Goal: Task Accomplishment & Management: Manage account settings

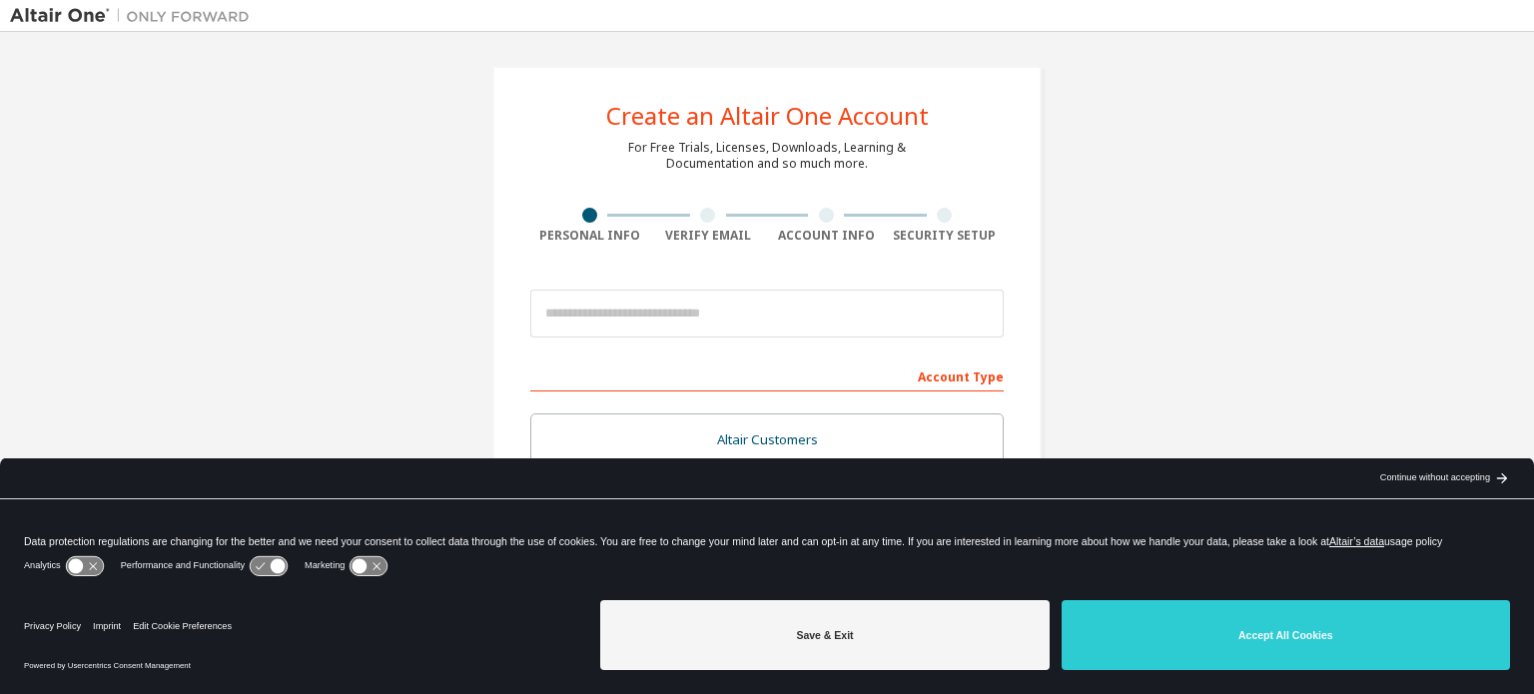
scroll to position [124, 0]
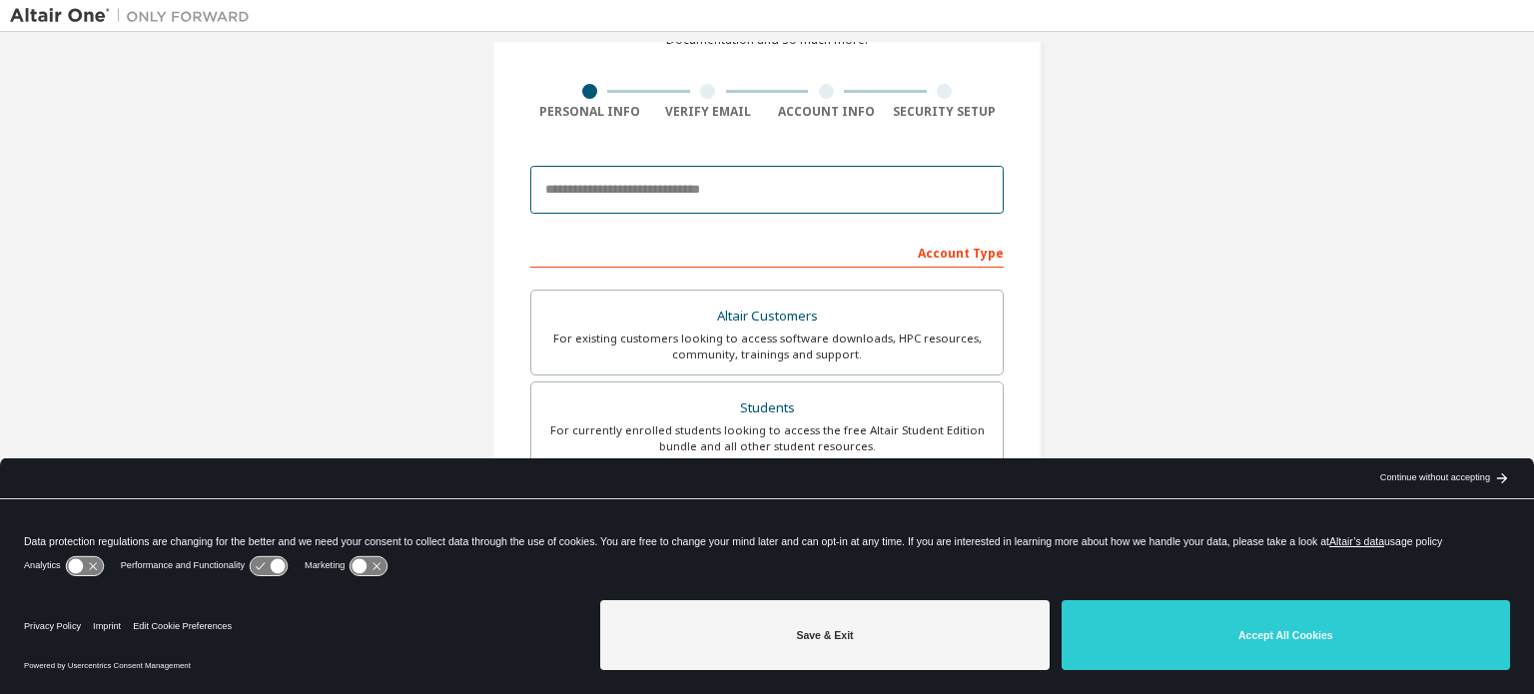
click at [600, 188] on input "email" at bounding box center [766, 190] width 473 height 48
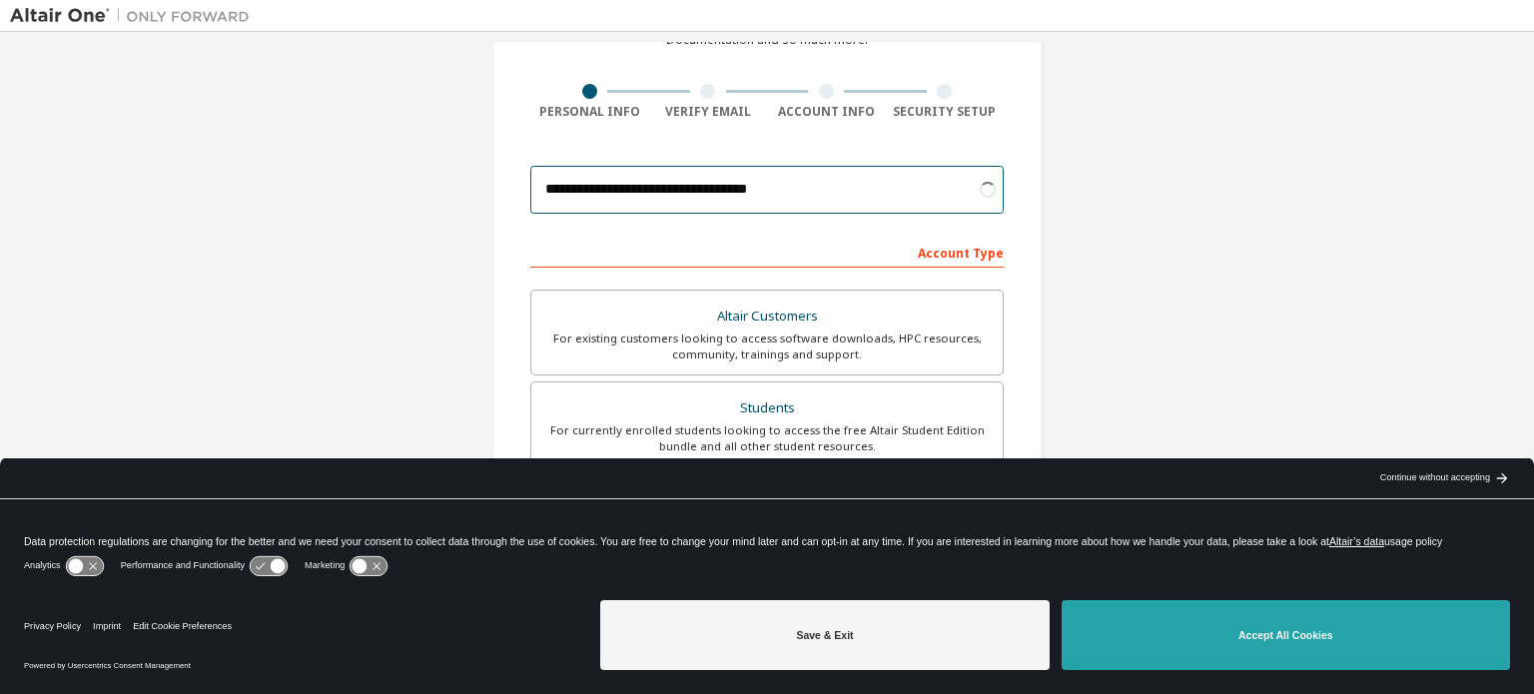
type input "**********"
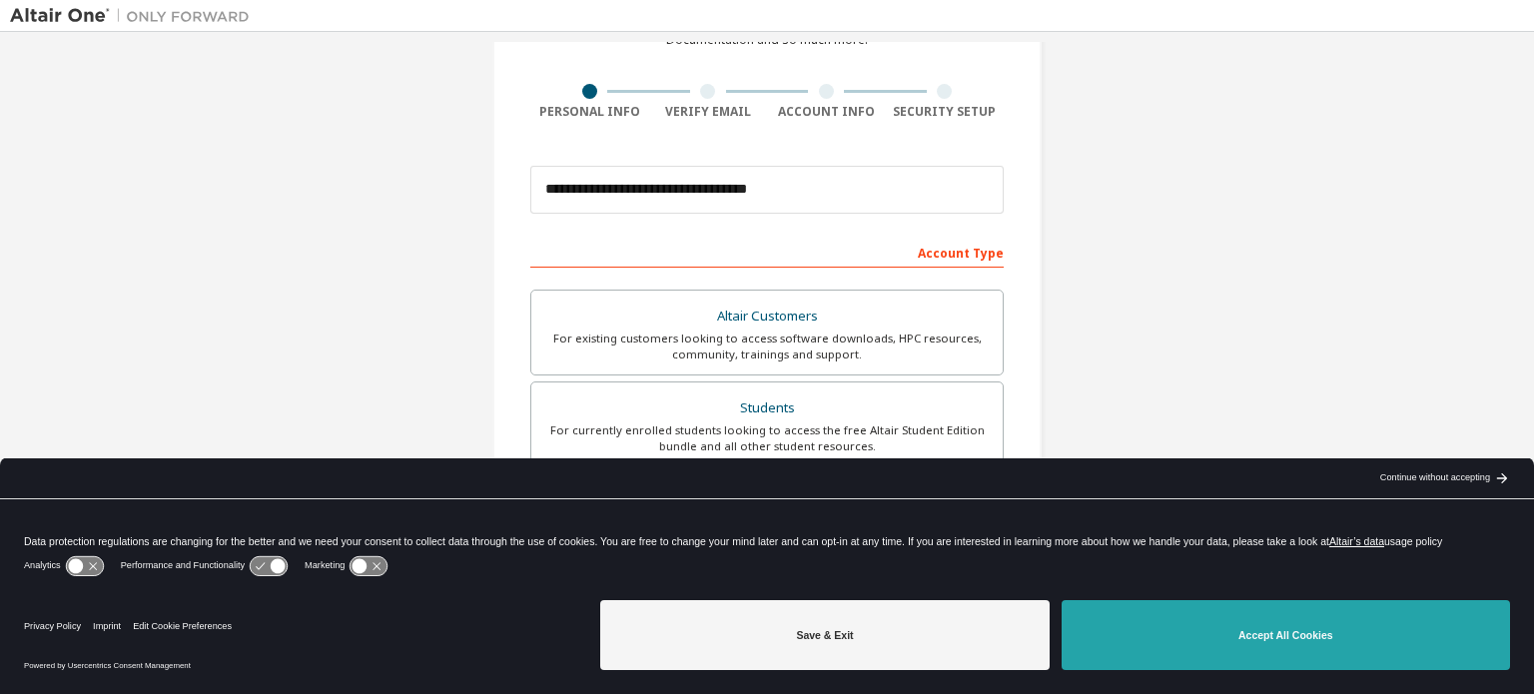
click at [1361, 616] on button "Accept All Cookies" at bounding box center [1286, 635] width 448 height 70
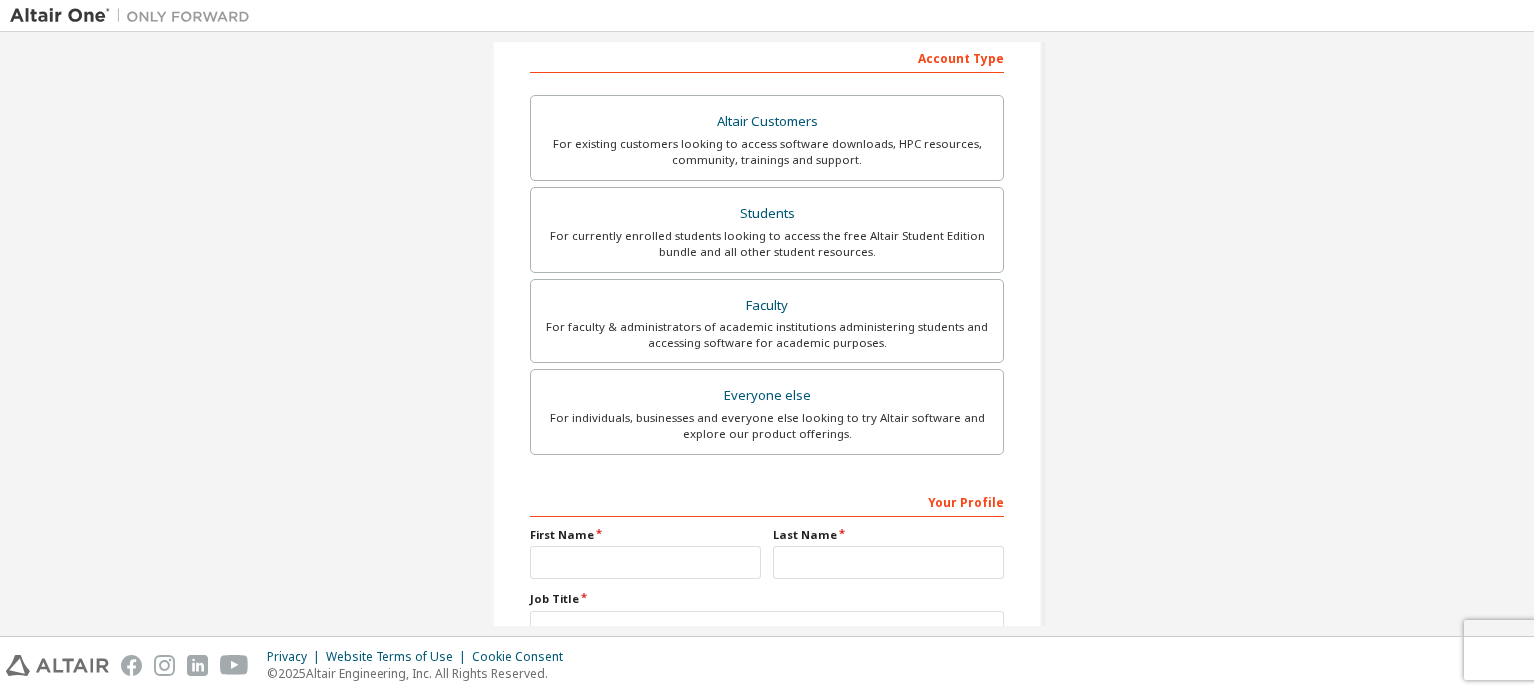
scroll to position [320, 0]
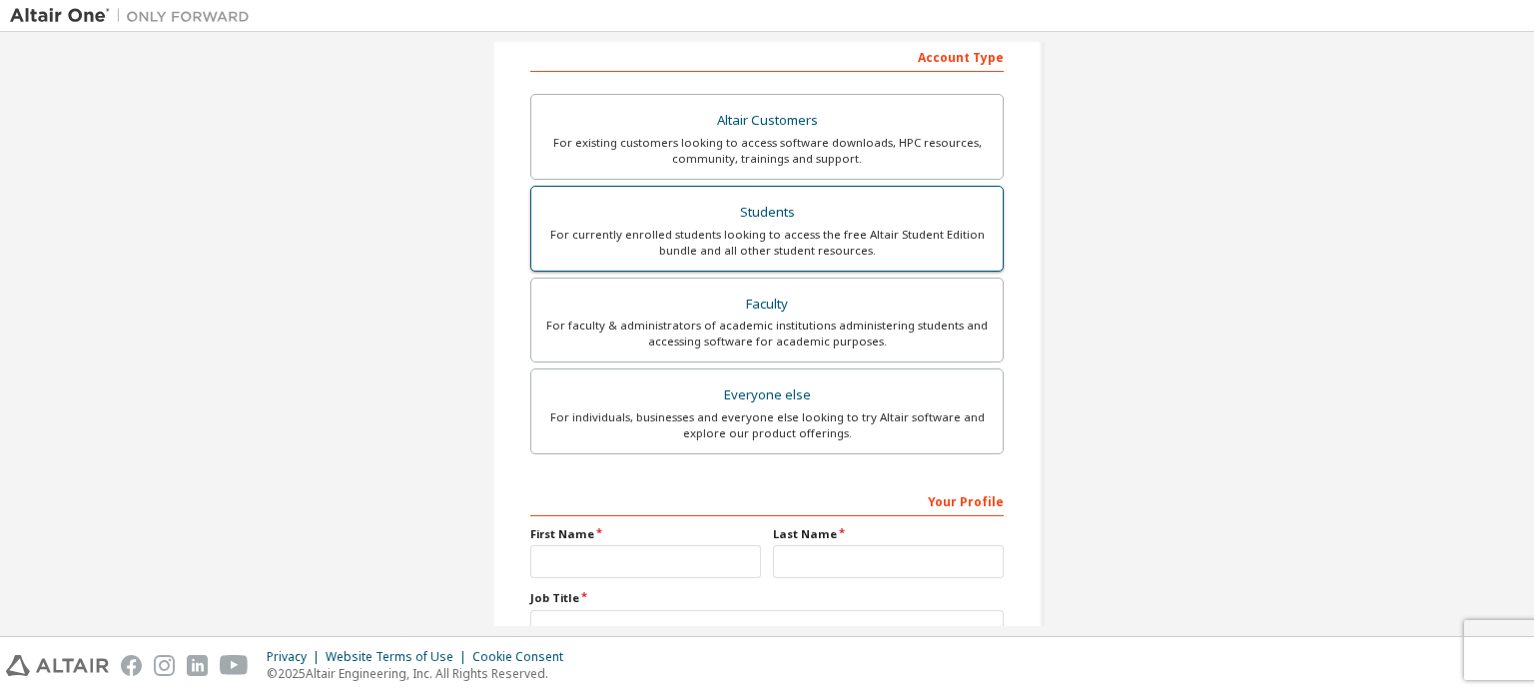
click at [926, 231] on div "For currently enrolled students looking to access the free Altair Student Editi…" at bounding box center [766, 243] width 447 height 32
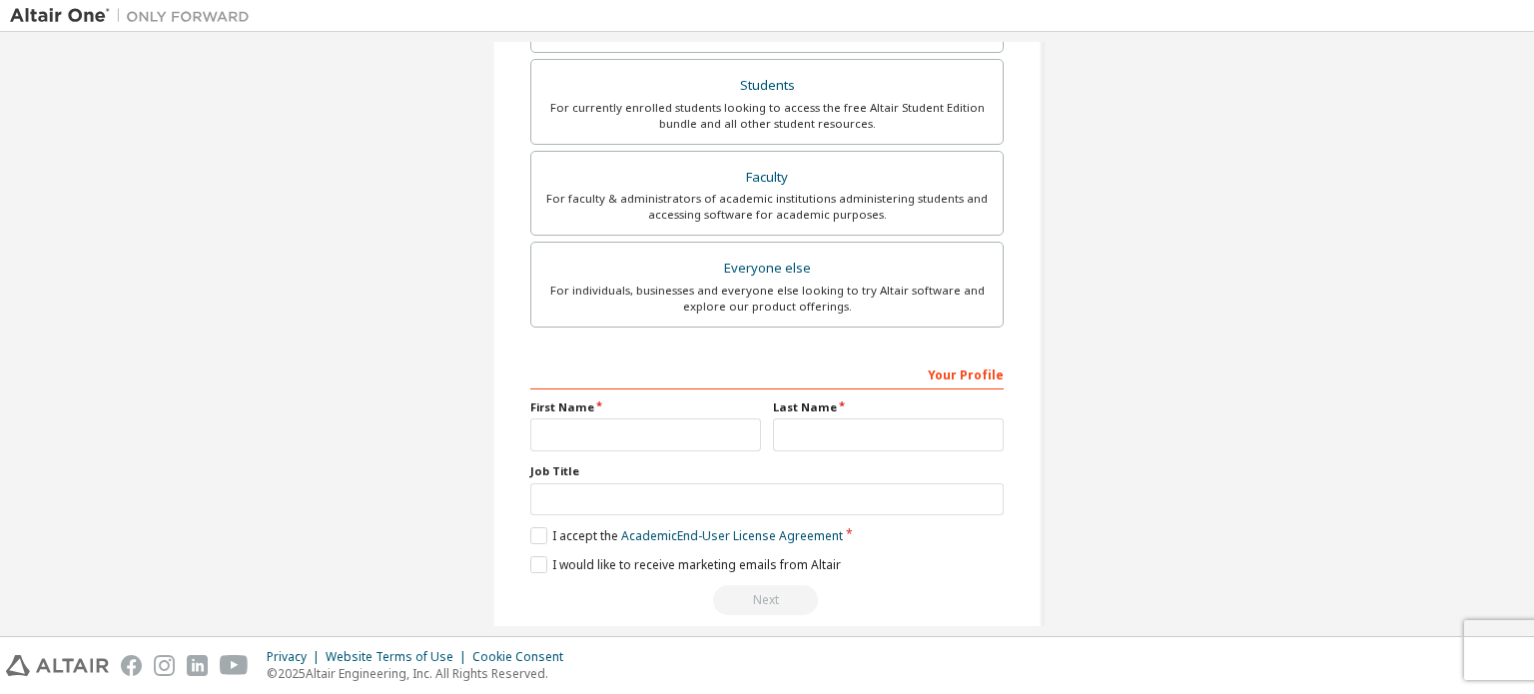
scroll to position [468, 0]
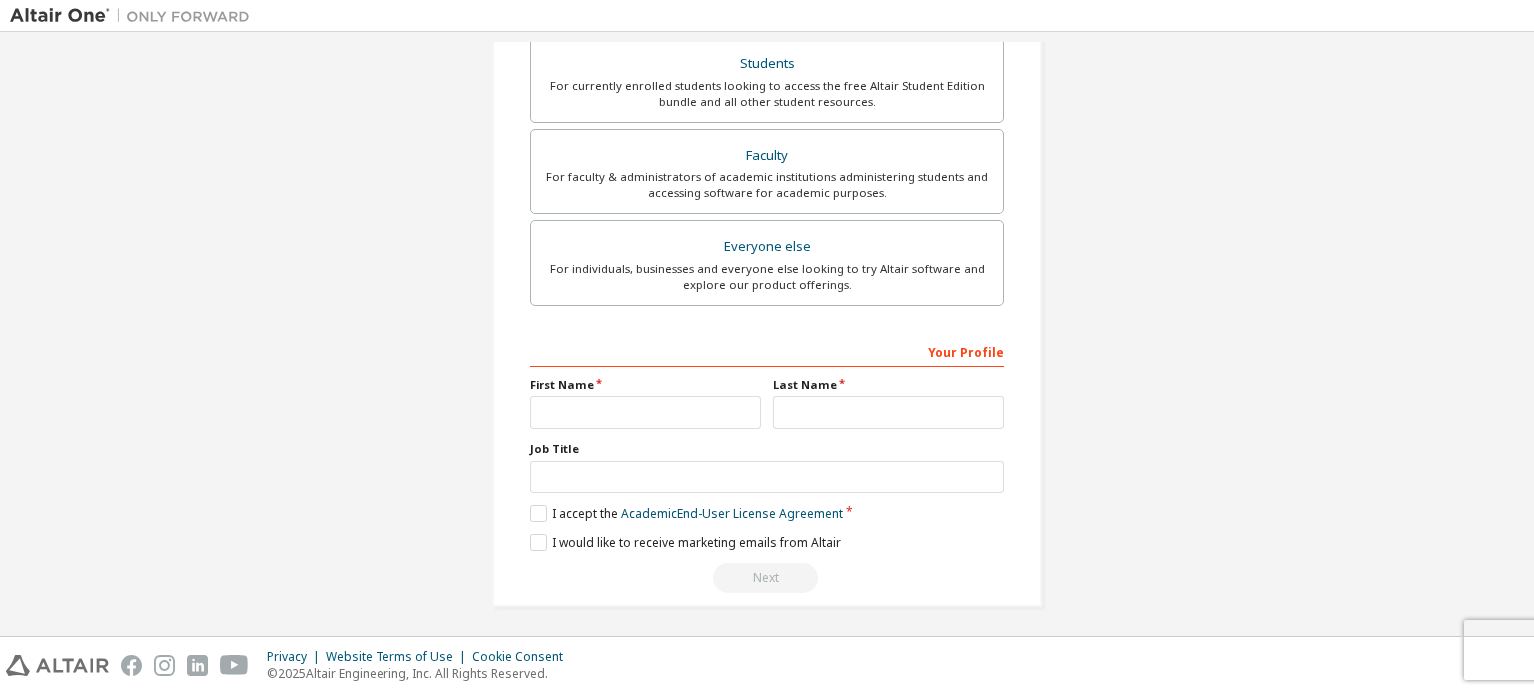
drag, startPoint x: 636, startPoint y: 388, endPoint x: 636, endPoint y: 399, distance: 11.0
click at [636, 399] on div "First Name" at bounding box center [645, 403] width 243 height 52
click at [636, 399] on input "text" at bounding box center [645, 412] width 231 height 33
type input "**********"
type input "********"
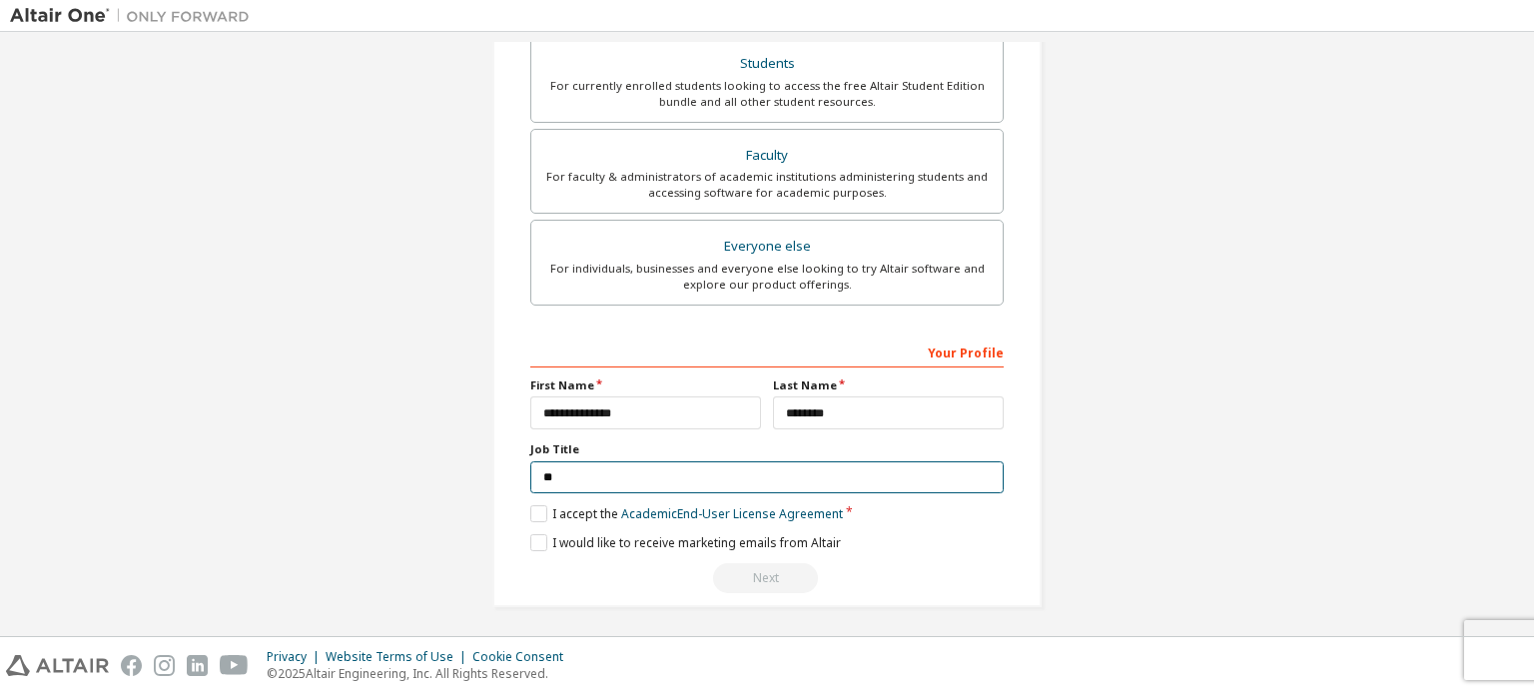
type input "*"
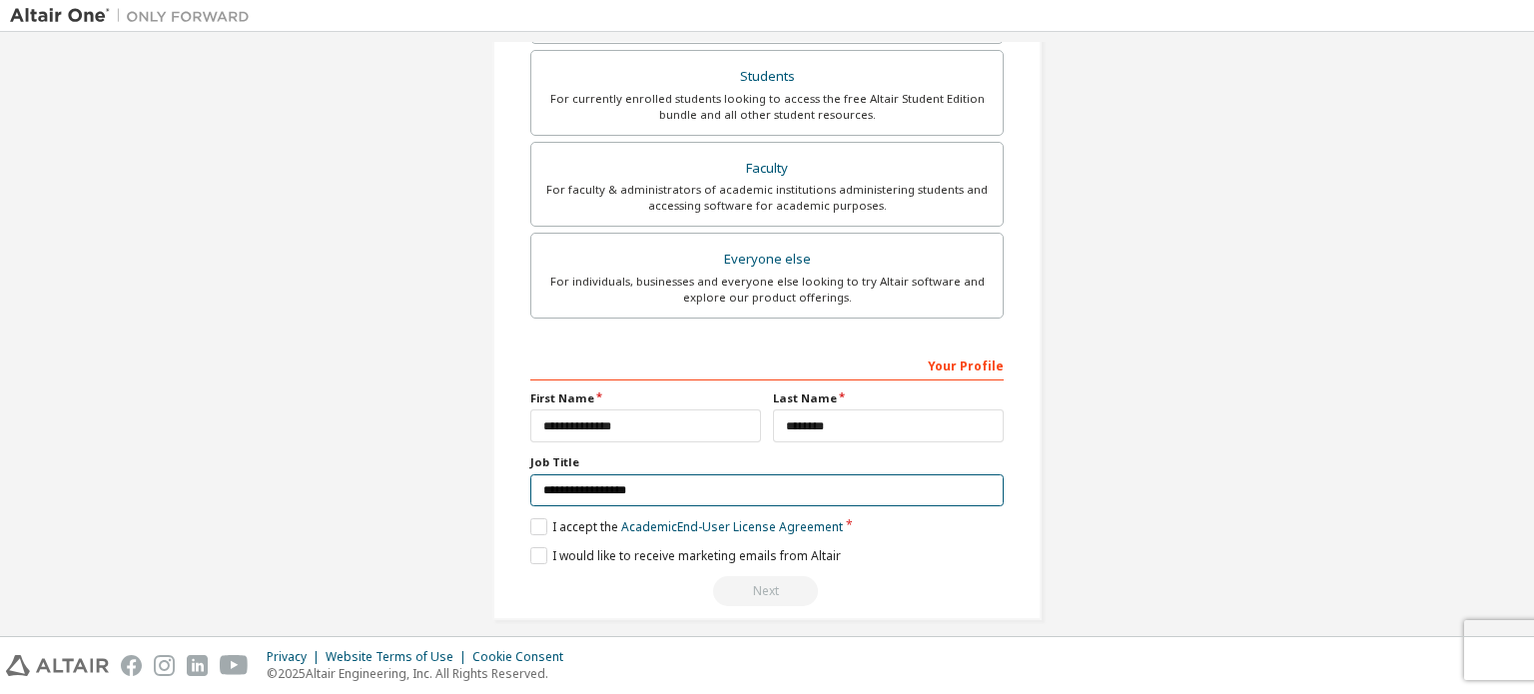
scroll to position [456, 0]
type input "**********"
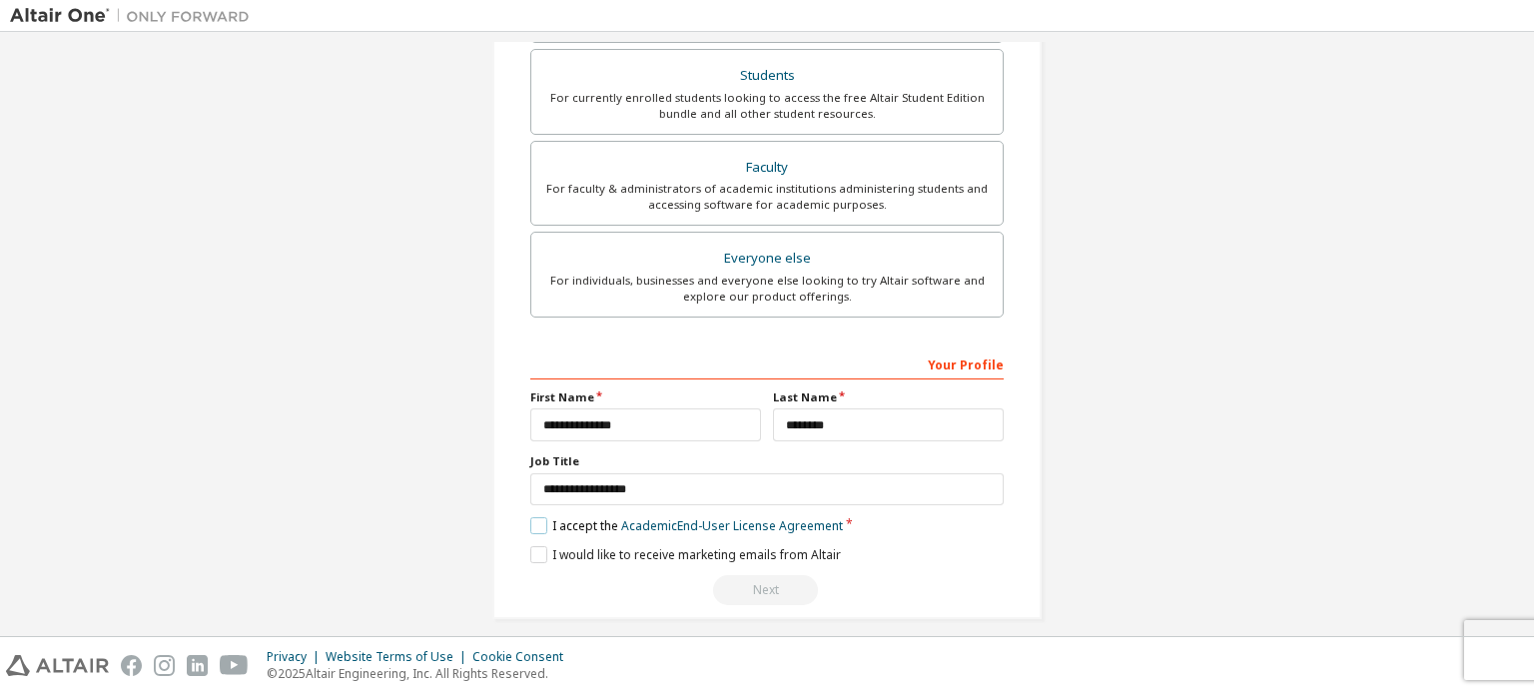
click at [538, 522] on label "I accept the Academic End-User License Agreement" at bounding box center [686, 525] width 313 height 17
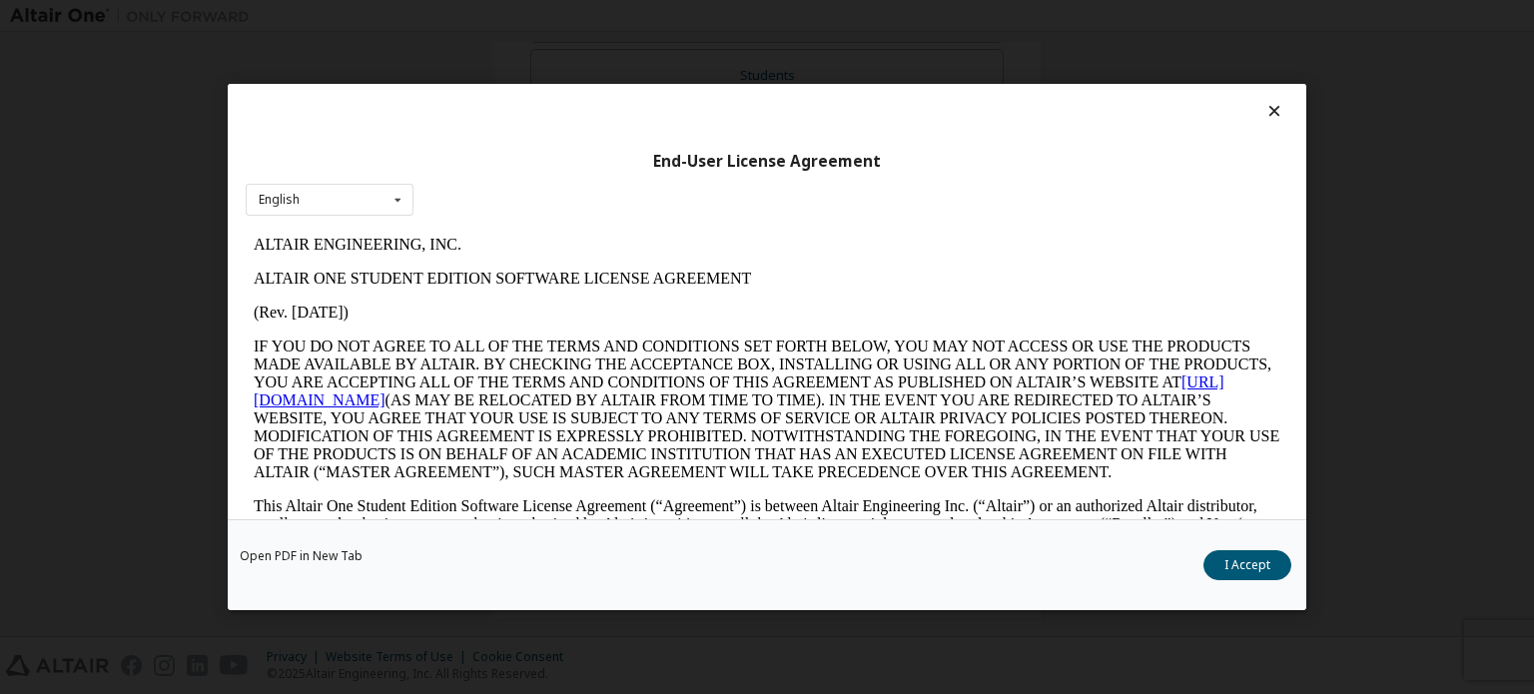
scroll to position [0, 0]
click at [1234, 561] on button "I Accept" at bounding box center [1247, 565] width 88 height 30
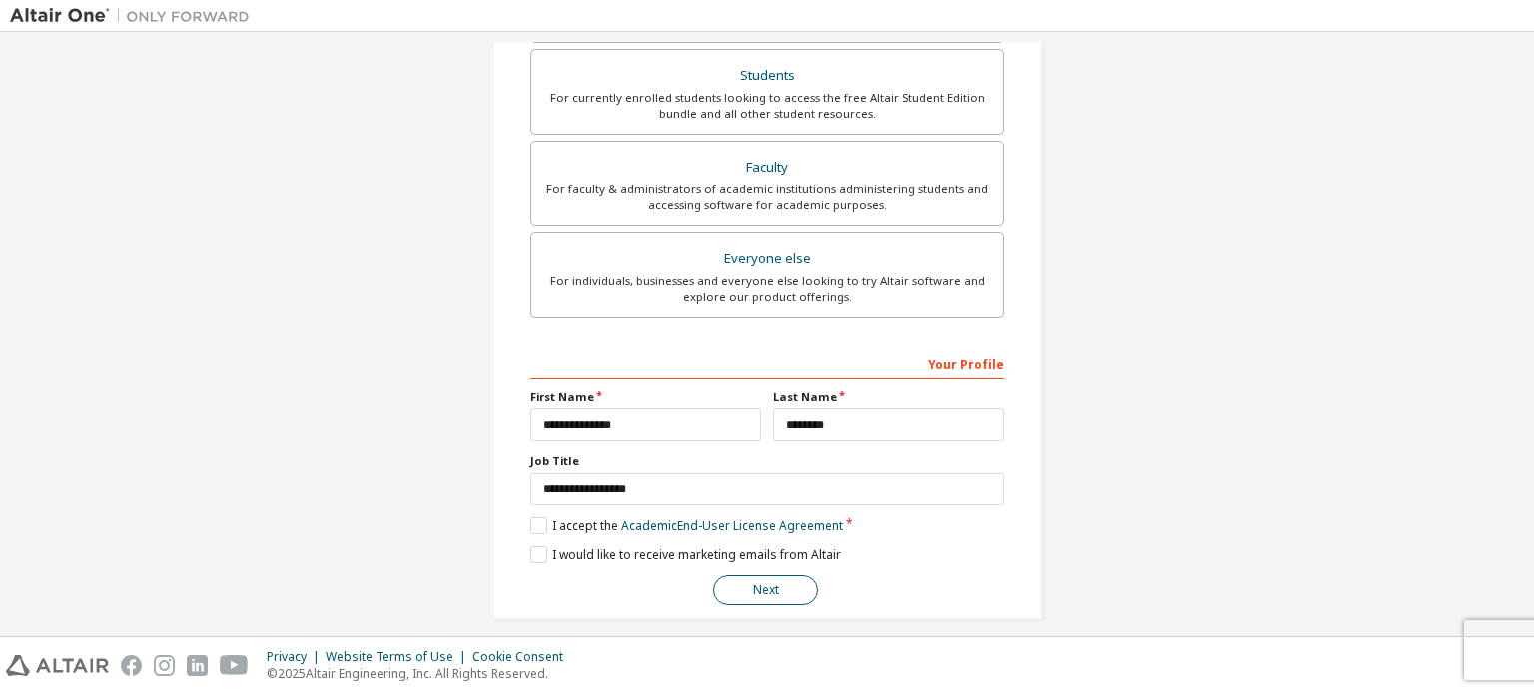
click at [753, 590] on button "Next" at bounding box center [765, 590] width 105 height 30
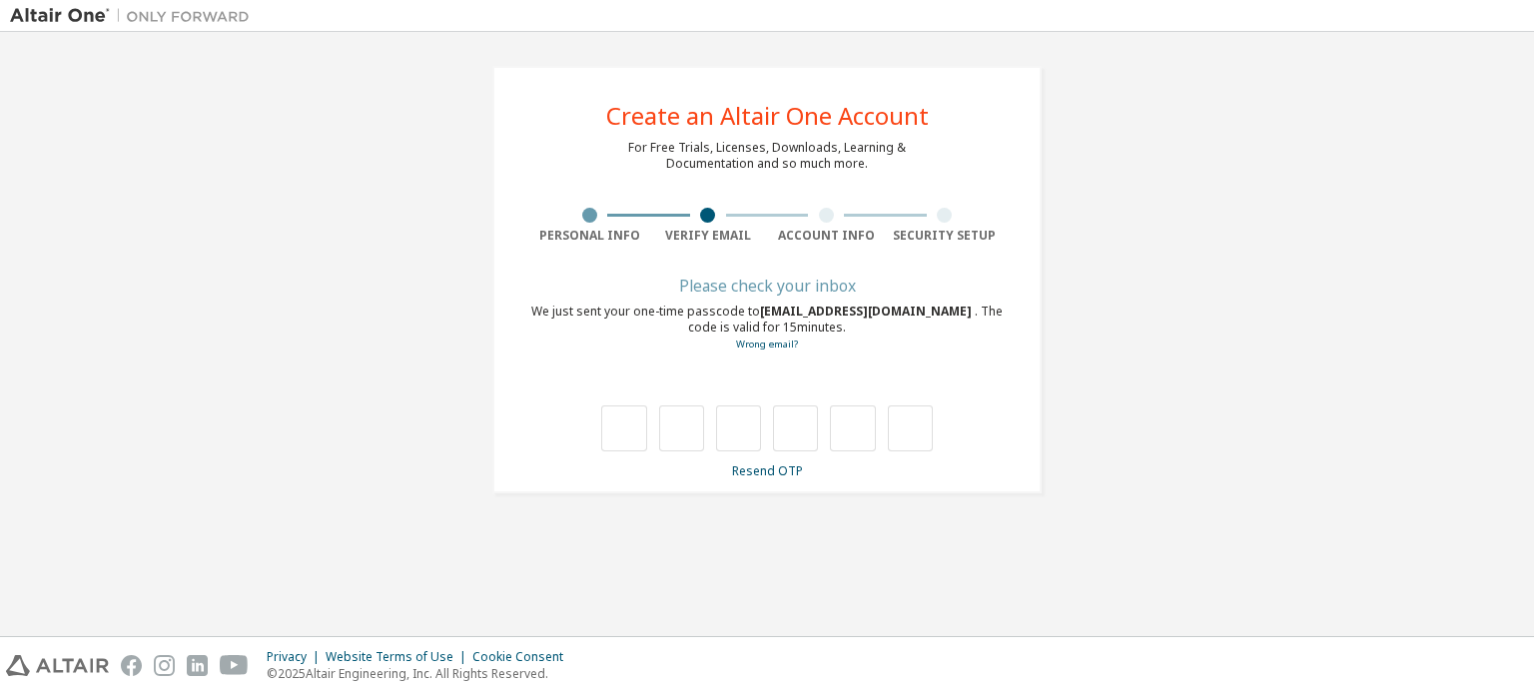
type input "*"
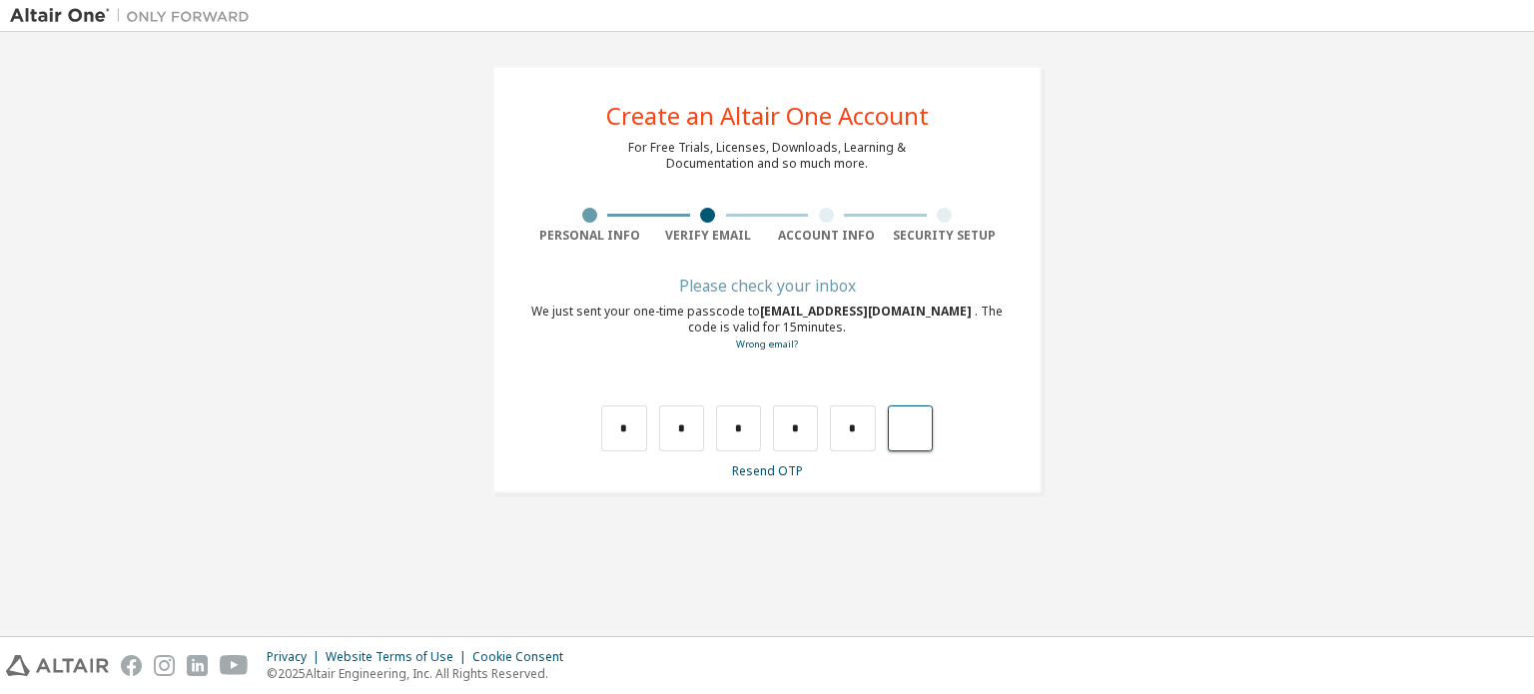
type input "*"
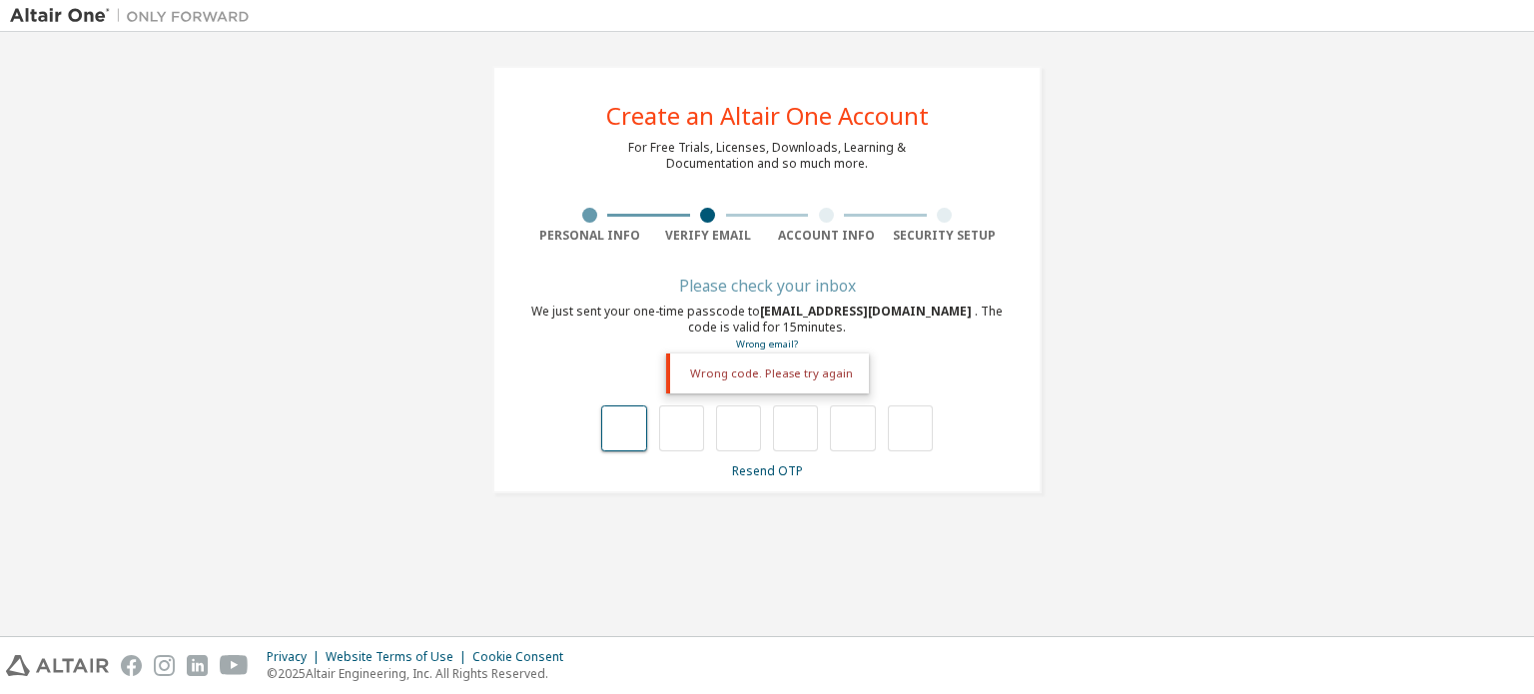
click at [618, 434] on input "text" at bounding box center [623, 428] width 45 height 46
type input "*"
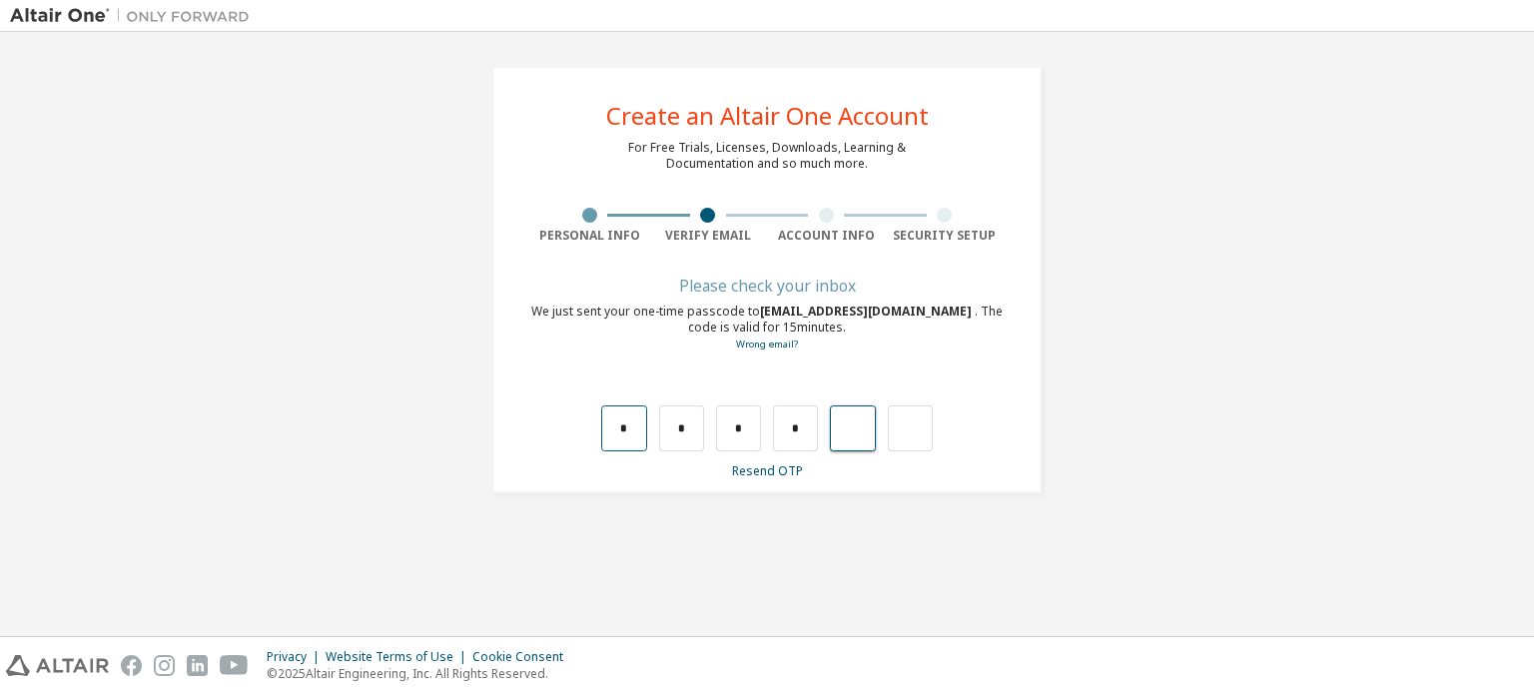
type input "*"
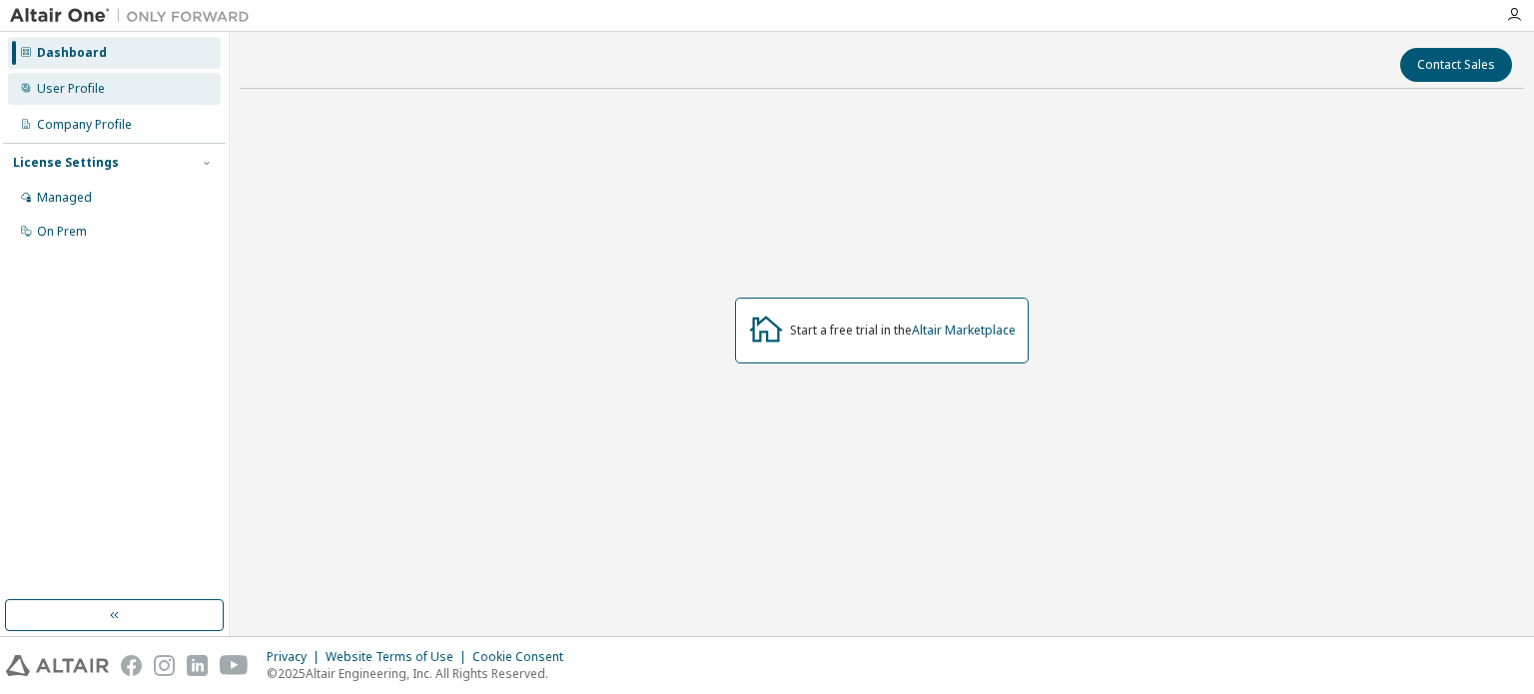
click at [47, 79] on div "User Profile" at bounding box center [114, 89] width 213 height 32
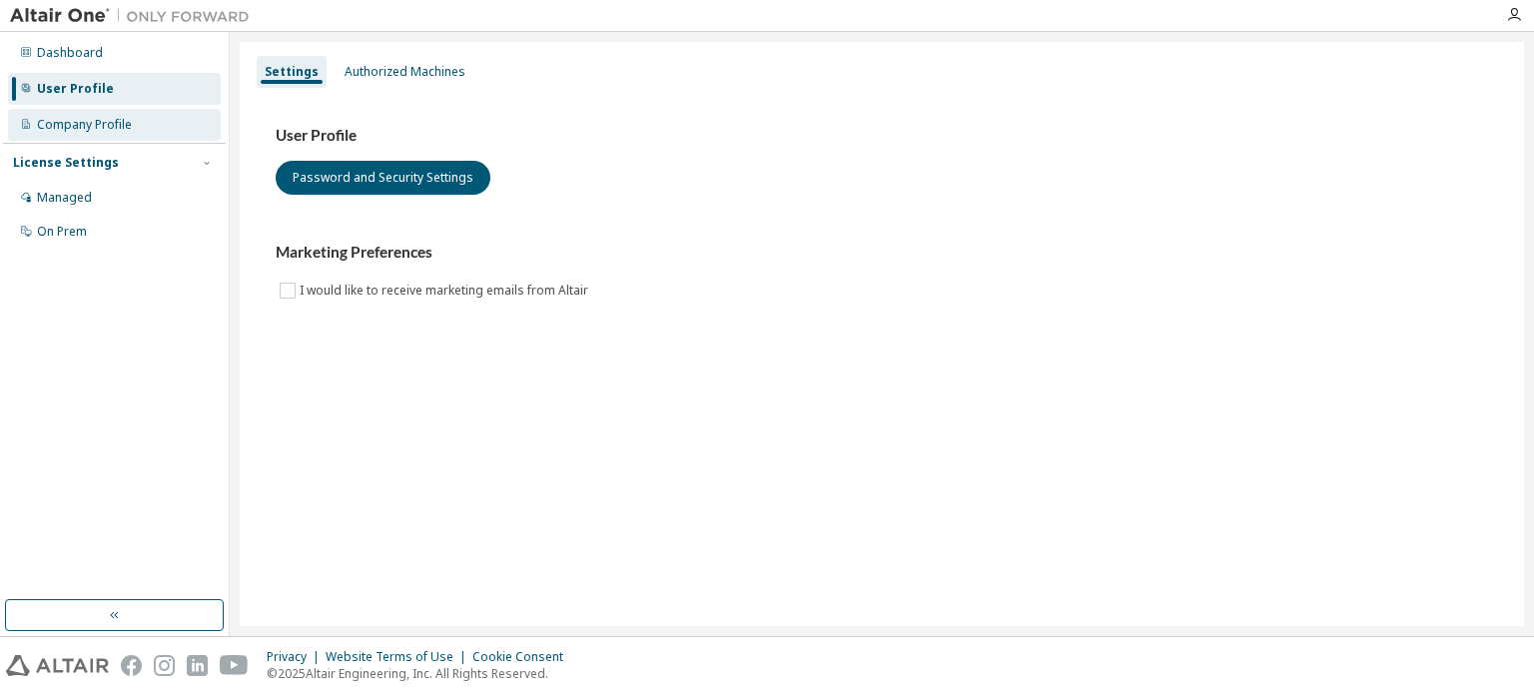
click at [55, 121] on div "Company Profile" at bounding box center [84, 125] width 95 height 16
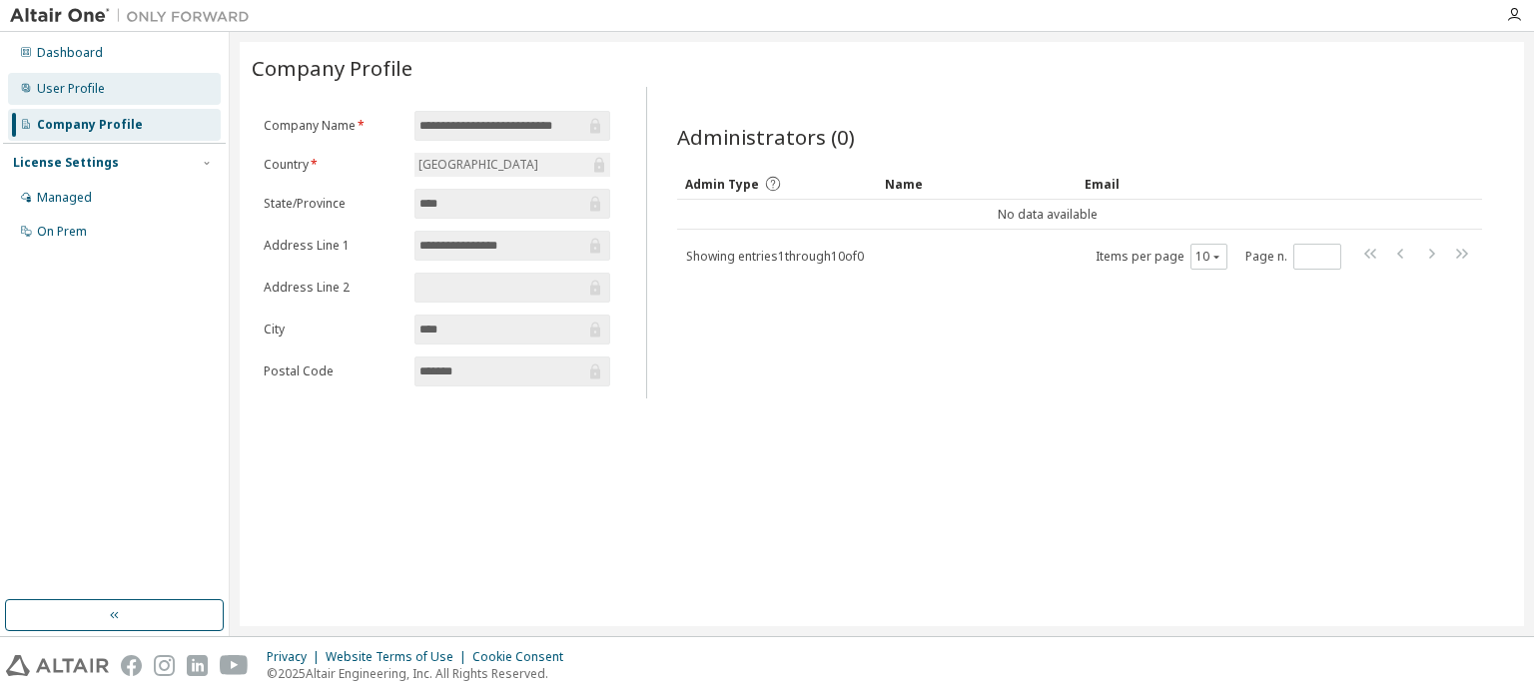
click at [80, 75] on div "User Profile" at bounding box center [114, 89] width 213 height 32
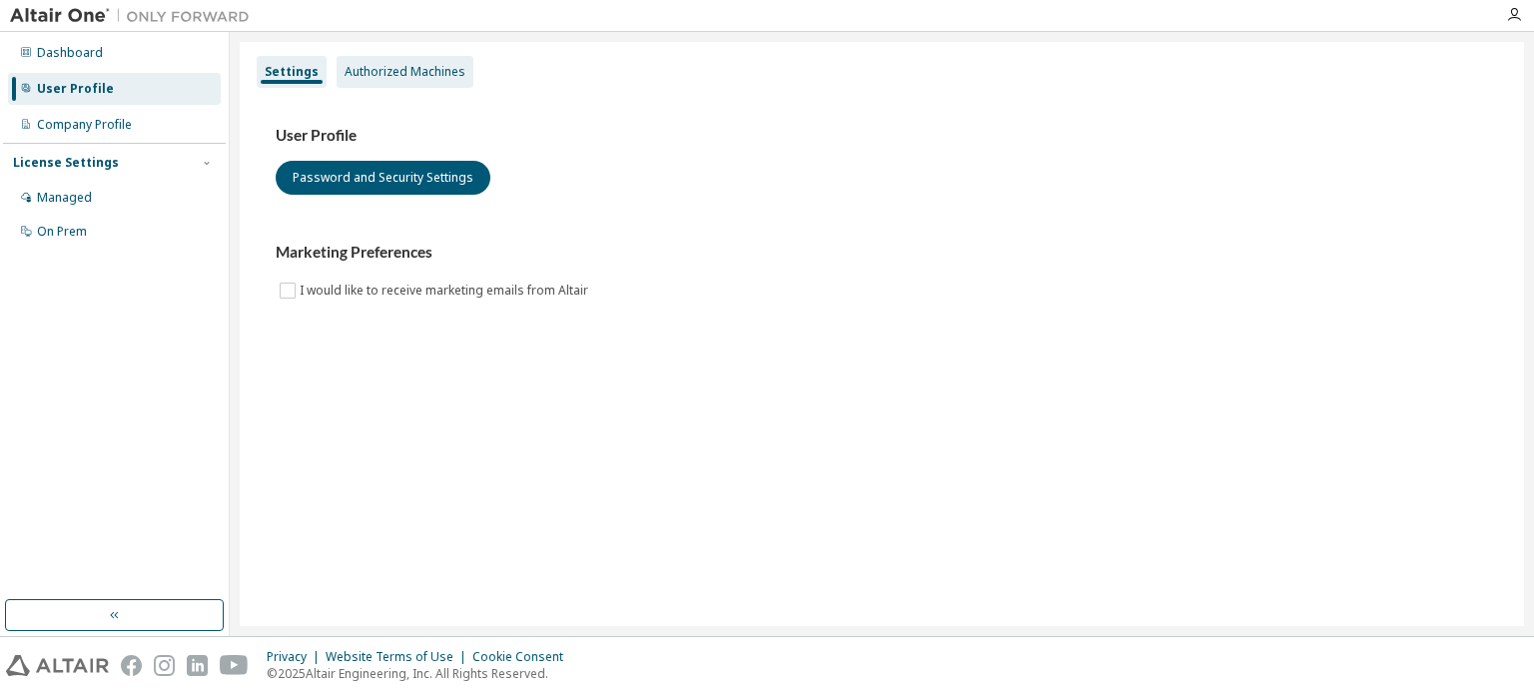
click at [350, 74] on div "Authorized Machines" at bounding box center [405, 72] width 121 height 16
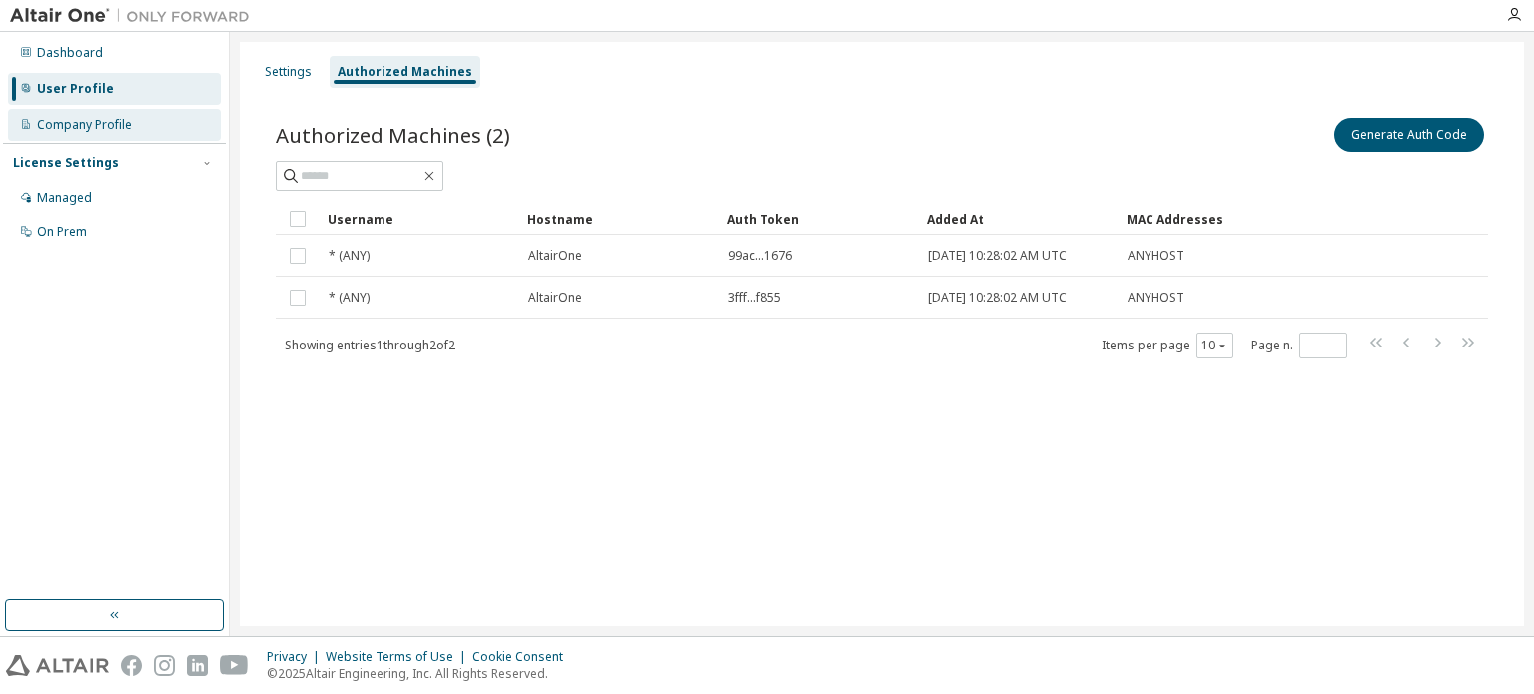
click at [114, 117] on div "Company Profile" at bounding box center [84, 125] width 95 height 16
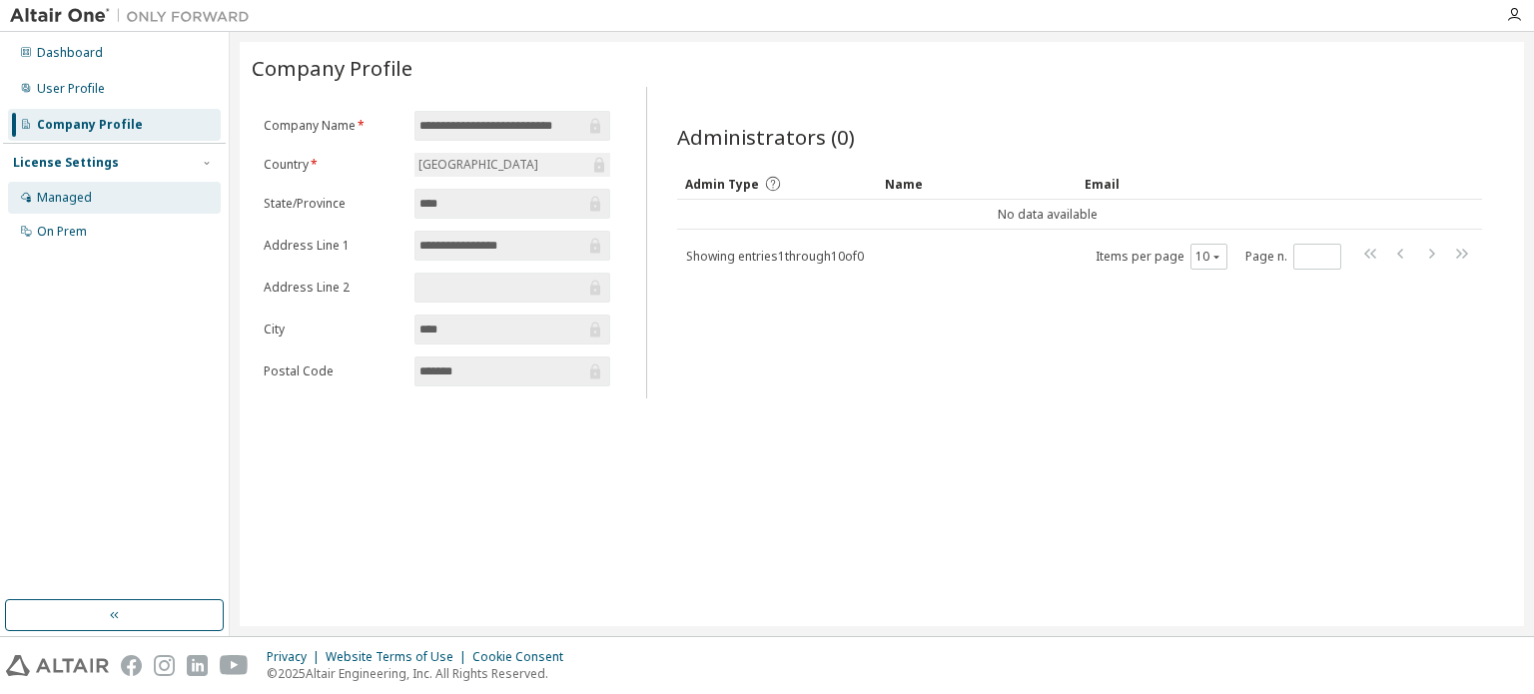
click at [99, 197] on div "Managed" at bounding box center [114, 198] width 213 height 32
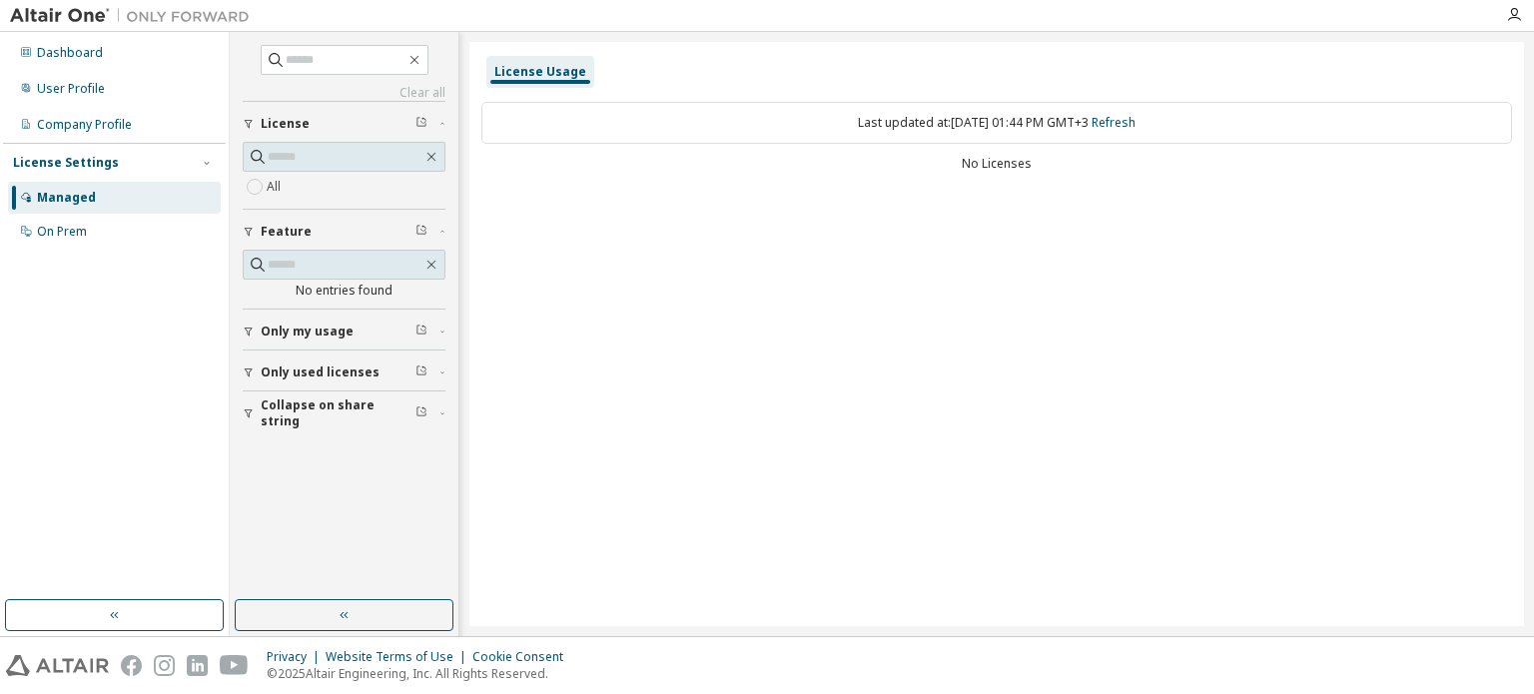
click at [307, 335] on span "Only my usage" at bounding box center [307, 332] width 93 height 16
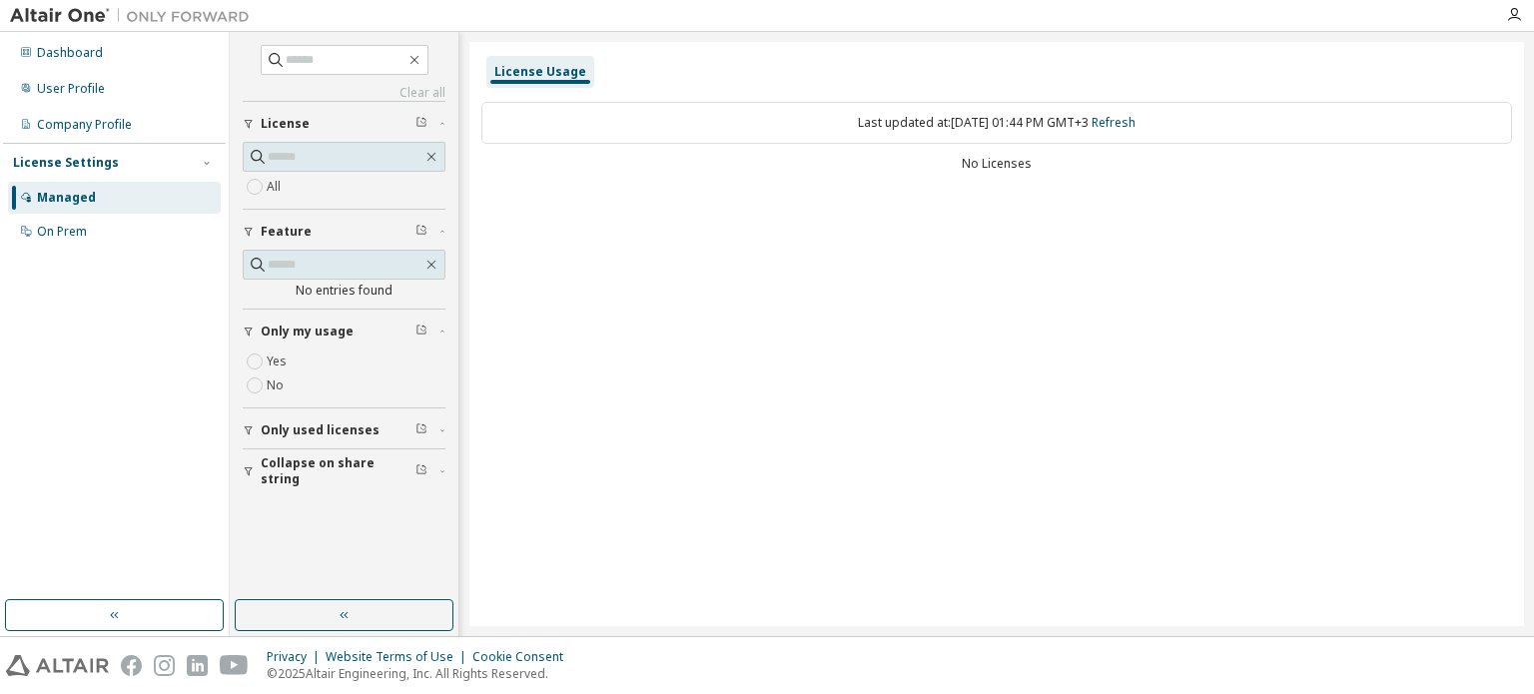
click at [313, 417] on button "Only used licenses" at bounding box center [344, 430] width 203 height 44
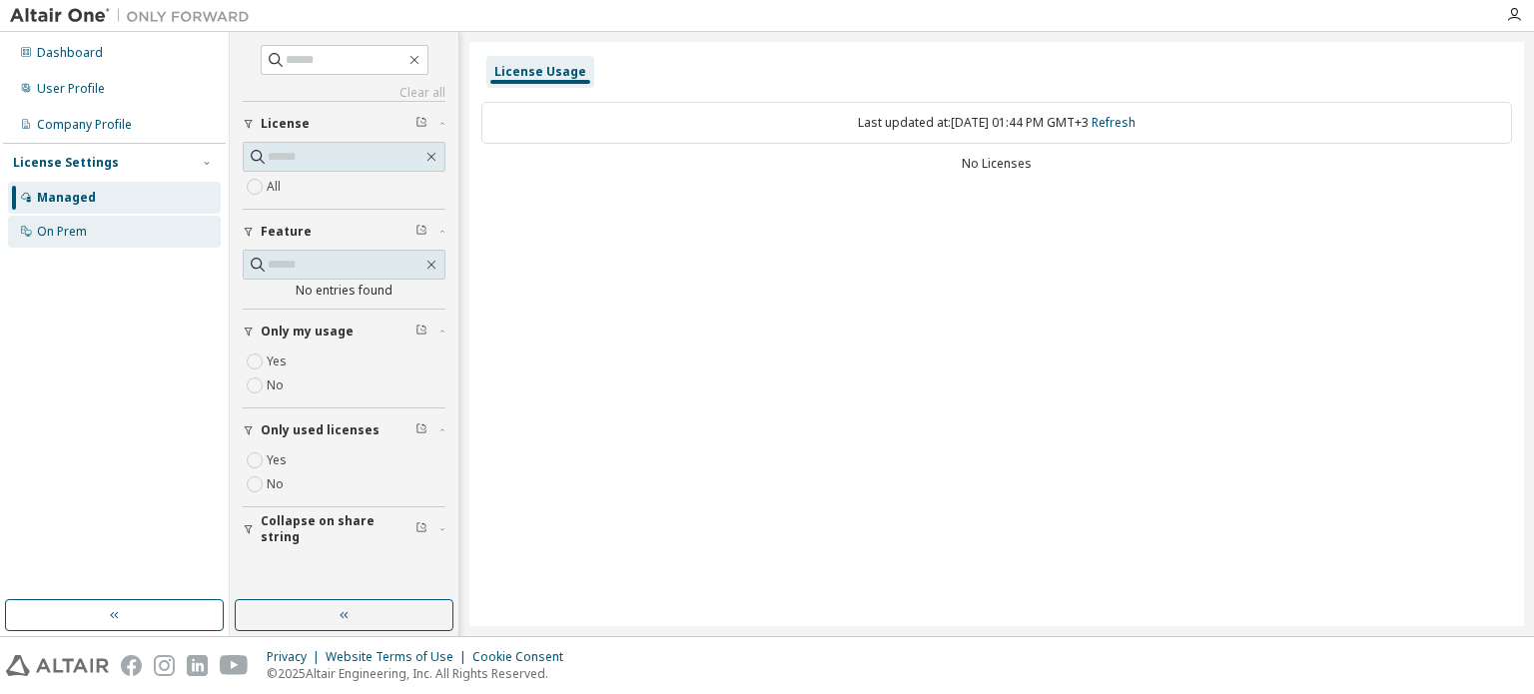
click at [129, 234] on div "On Prem" at bounding box center [114, 232] width 213 height 32
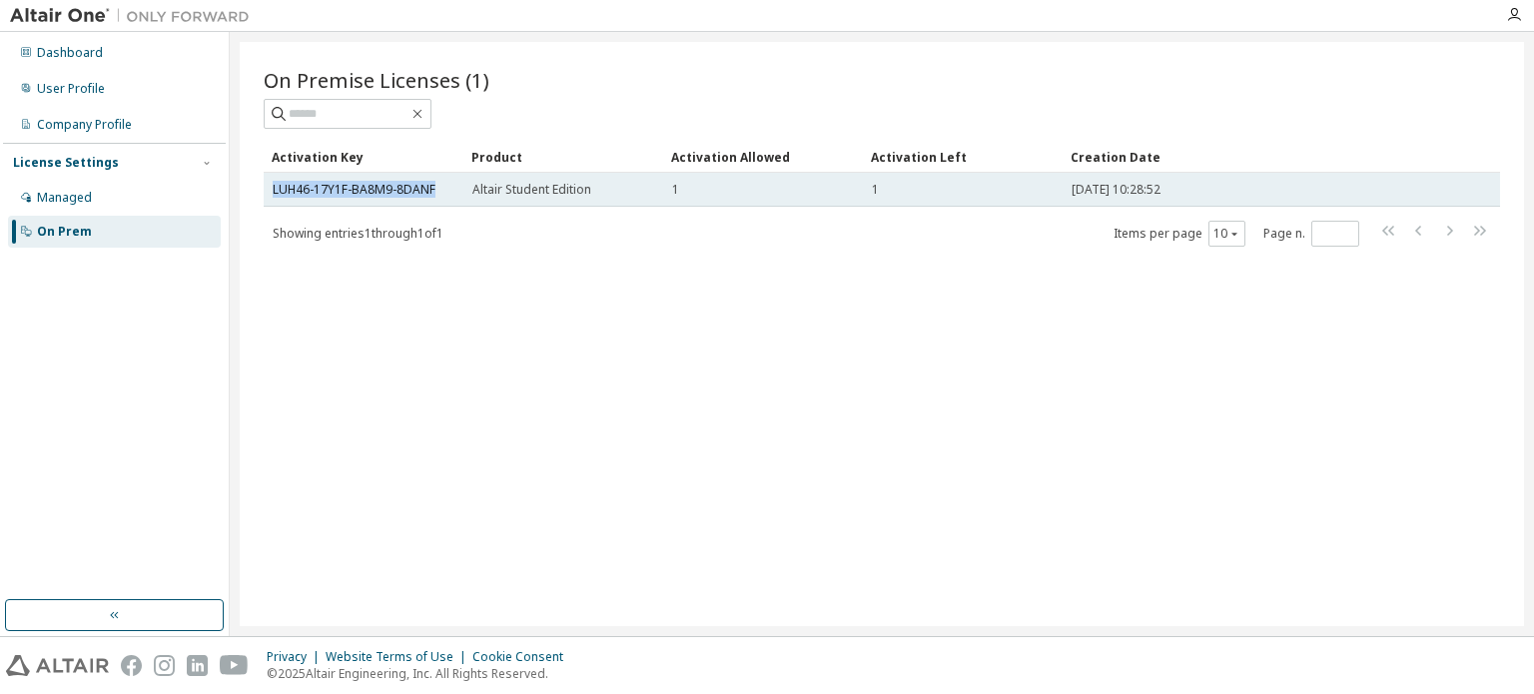
drag, startPoint x: 265, startPoint y: 187, endPoint x: 436, endPoint y: 187, distance: 171.8
click at [436, 187] on td "LUH46-17Y1F-BA8M9-8DANF" at bounding box center [364, 190] width 200 height 34
copy link "LUH46-17Y1F-BA8M9-8DANF"
